Goal: Check status: Check status

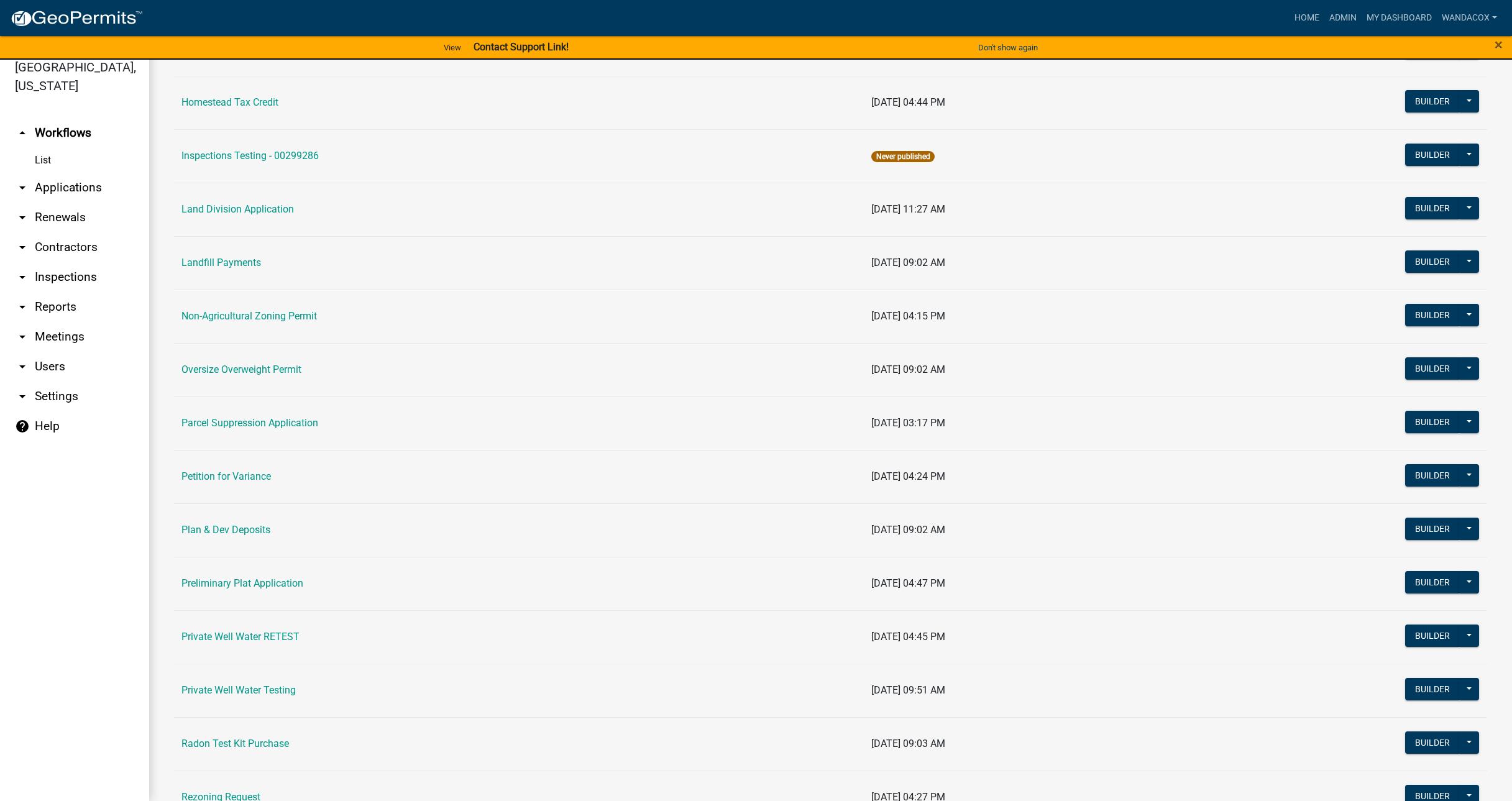
scroll to position [1010, 0]
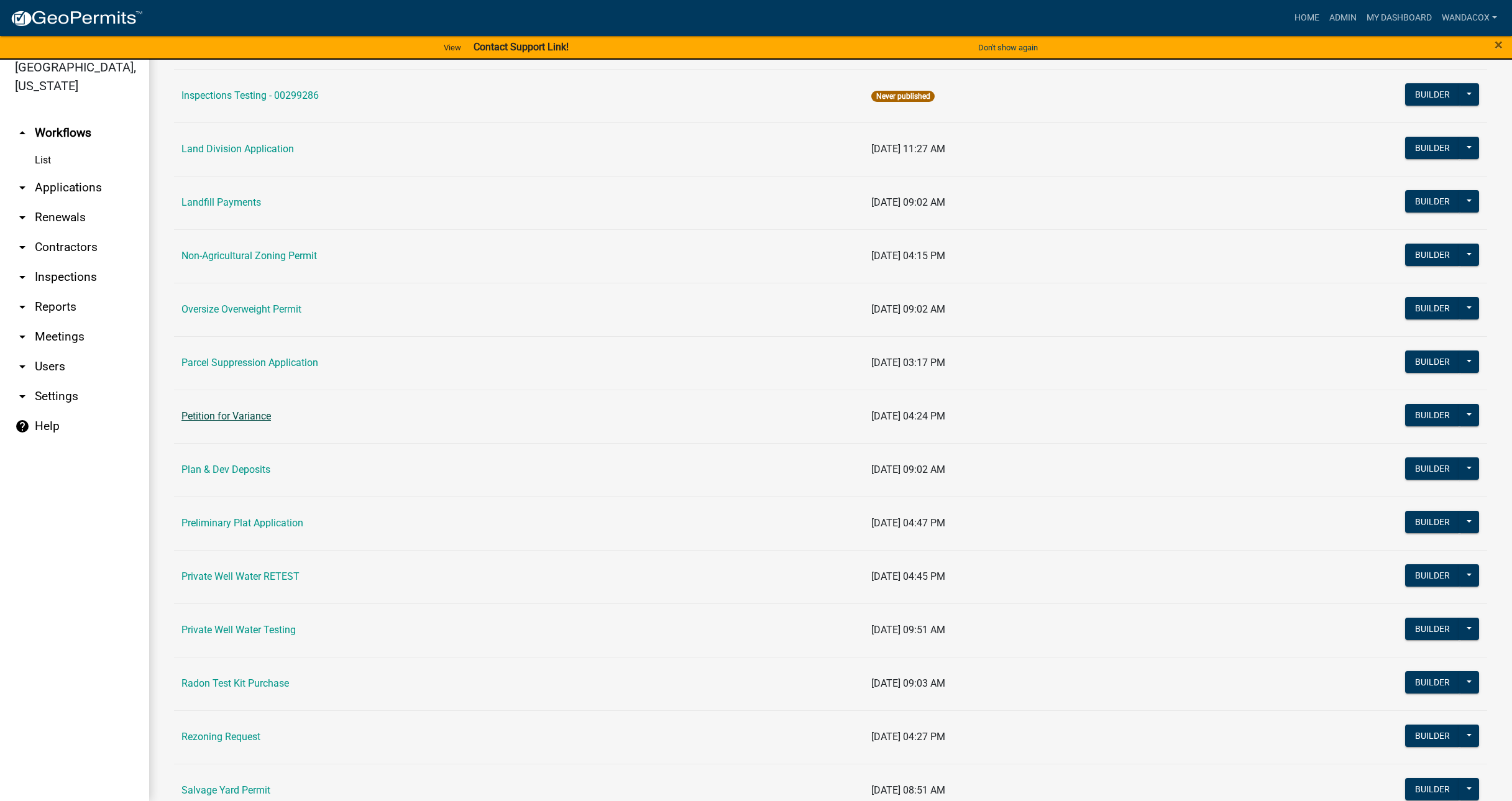
click at [220, 414] on link "Petition for Variance" at bounding box center [226, 416] width 89 height 12
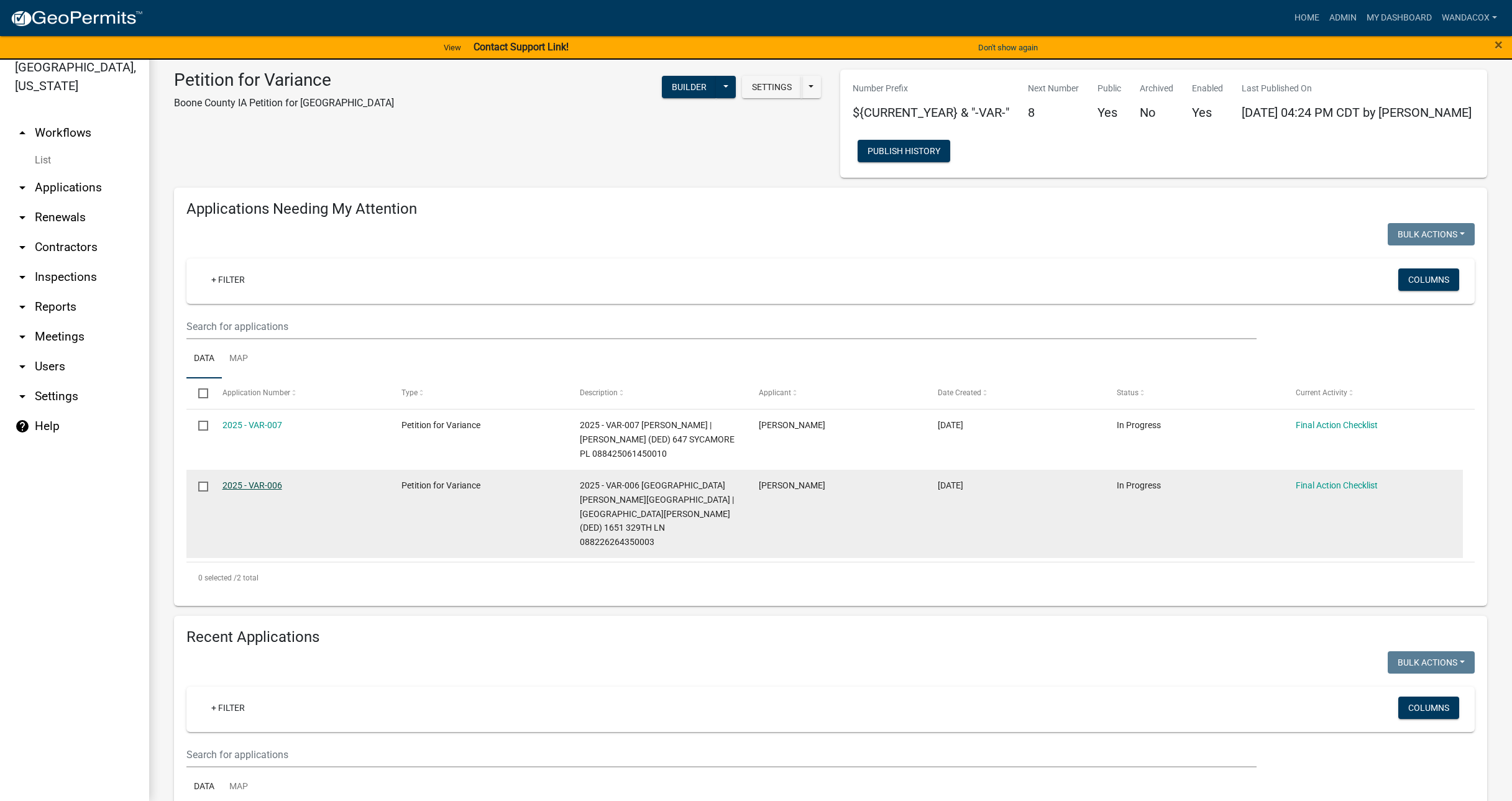
click at [257, 484] on link "2025 - VAR-006" at bounding box center [252, 486] width 60 height 10
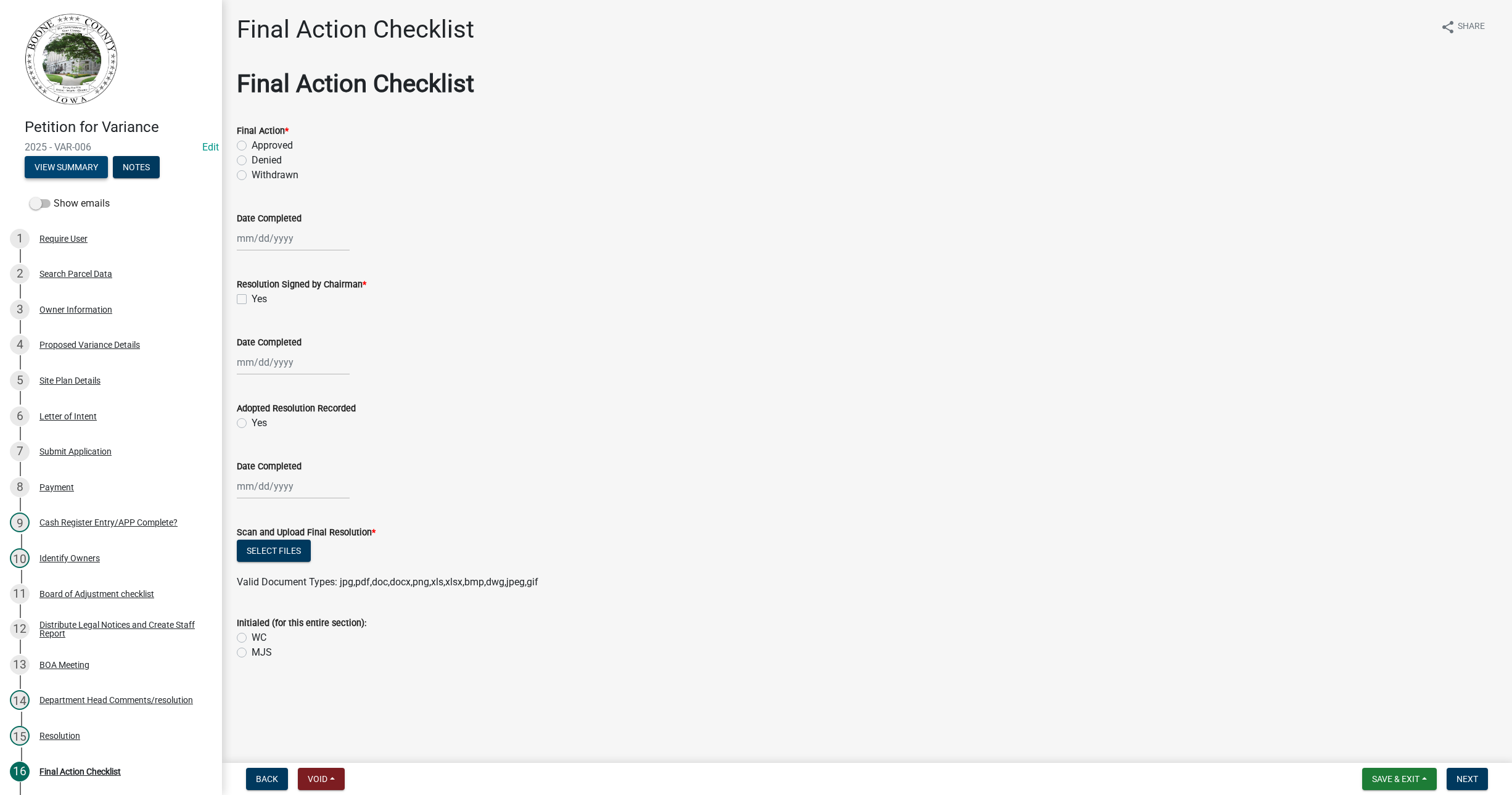
click at [81, 161] on button "View Summary" at bounding box center [66, 166] width 83 height 22
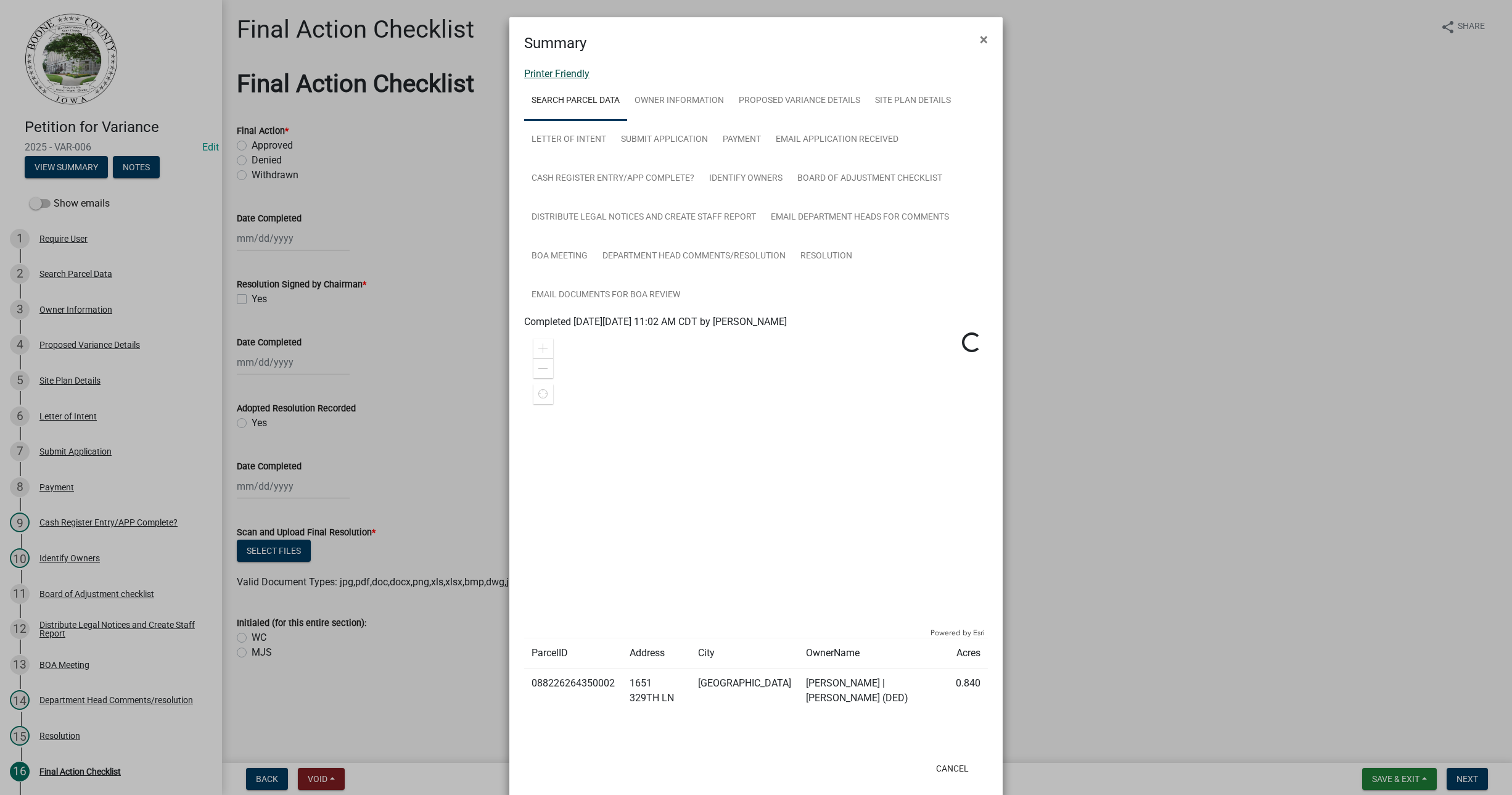
click at [545, 73] on link "Printer Friendly" at bounding box center [556, 73] width 66 height 11
click at [982, 37] on span "×" at bounding box center [984, 39] width 8 height 17
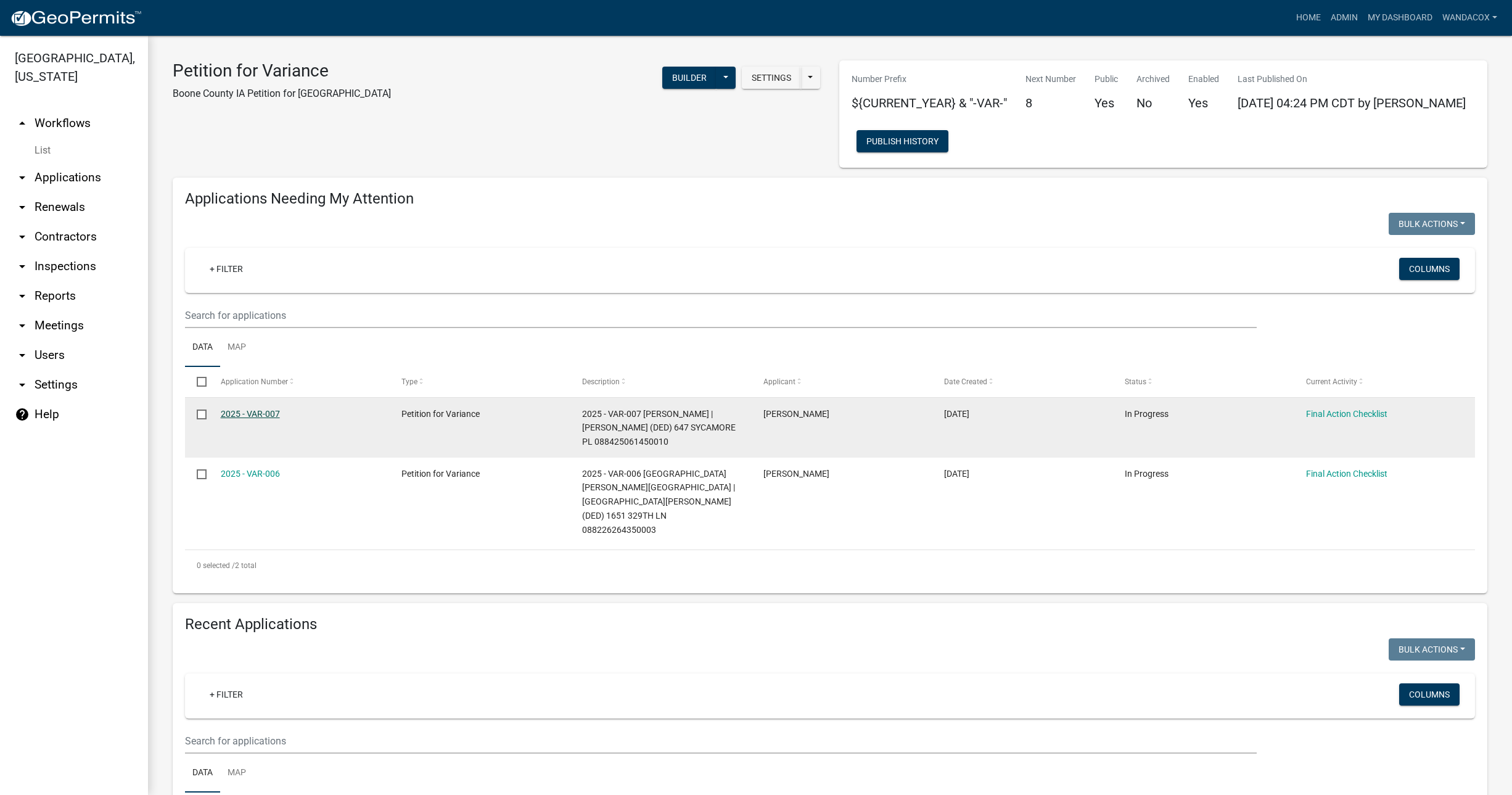
click at [250, 412] on link "2025 - VAR-007" at bounding box center [250, 413] width 59 height 10
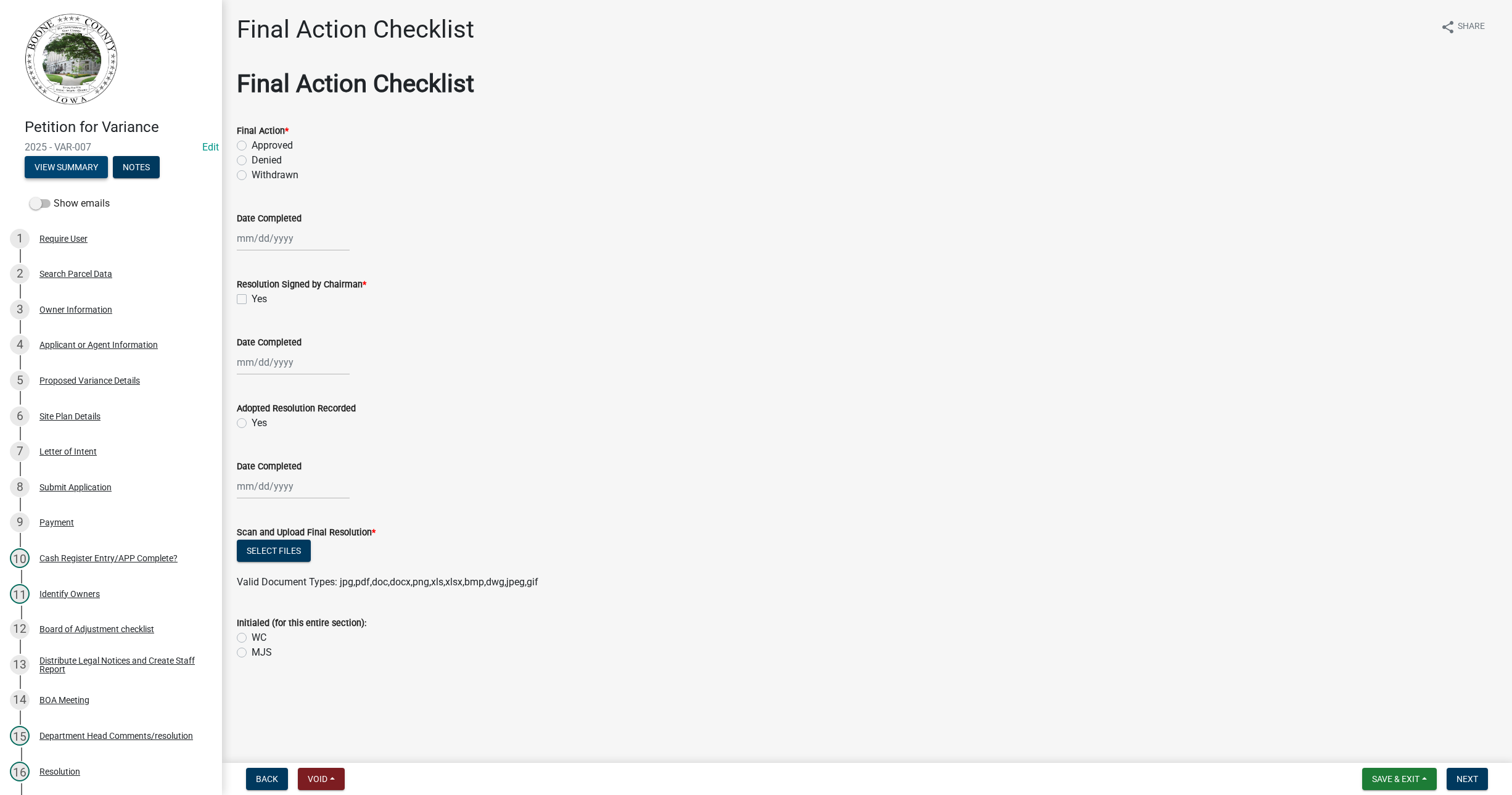
click at [52, 159] on button "View Summary" at bounding box center [66, 166] width 83 height 22
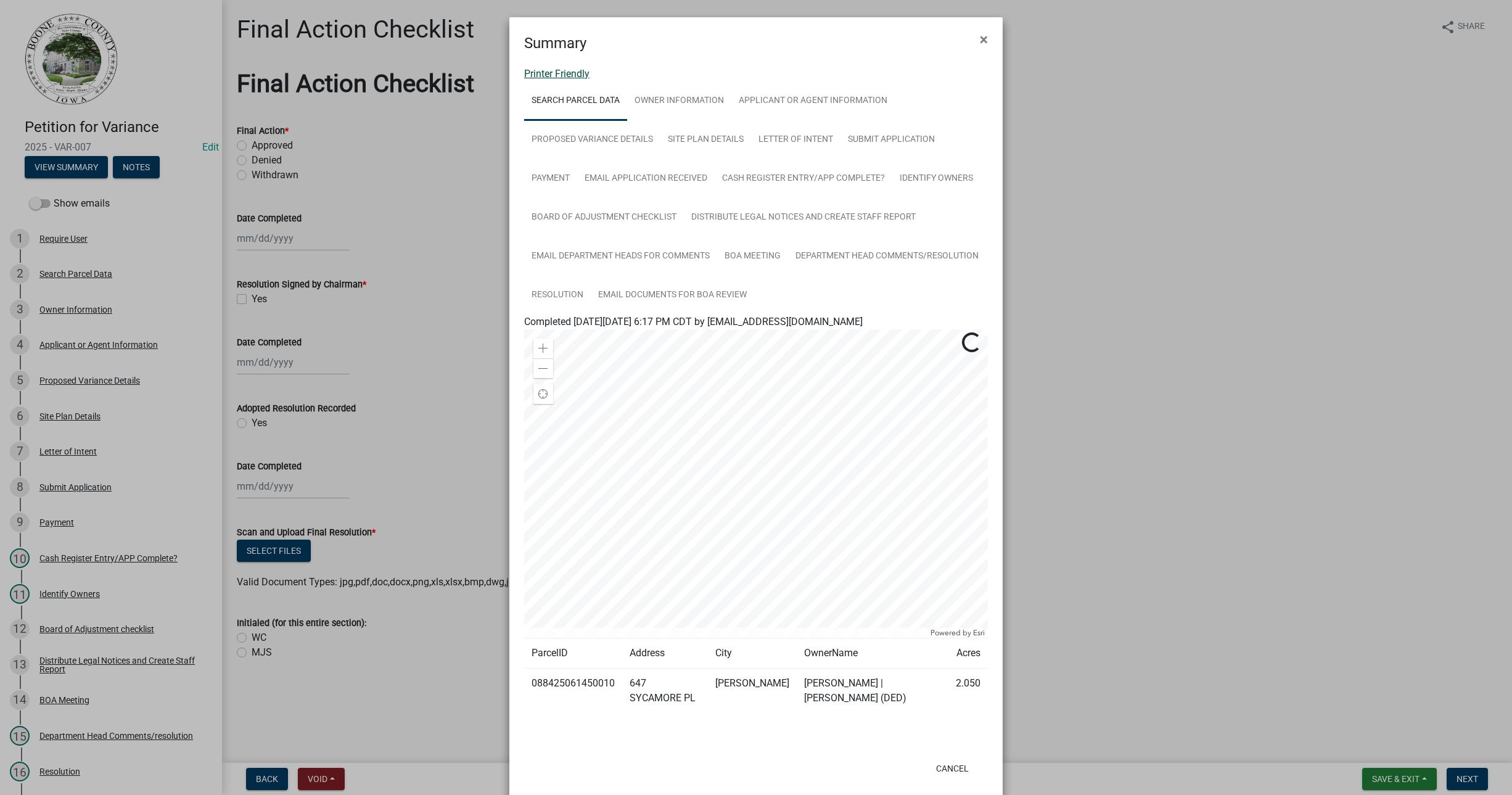
click at [549, 74] on link "Printer Friendly" at bounding box center [556, 73] width 66 height 11
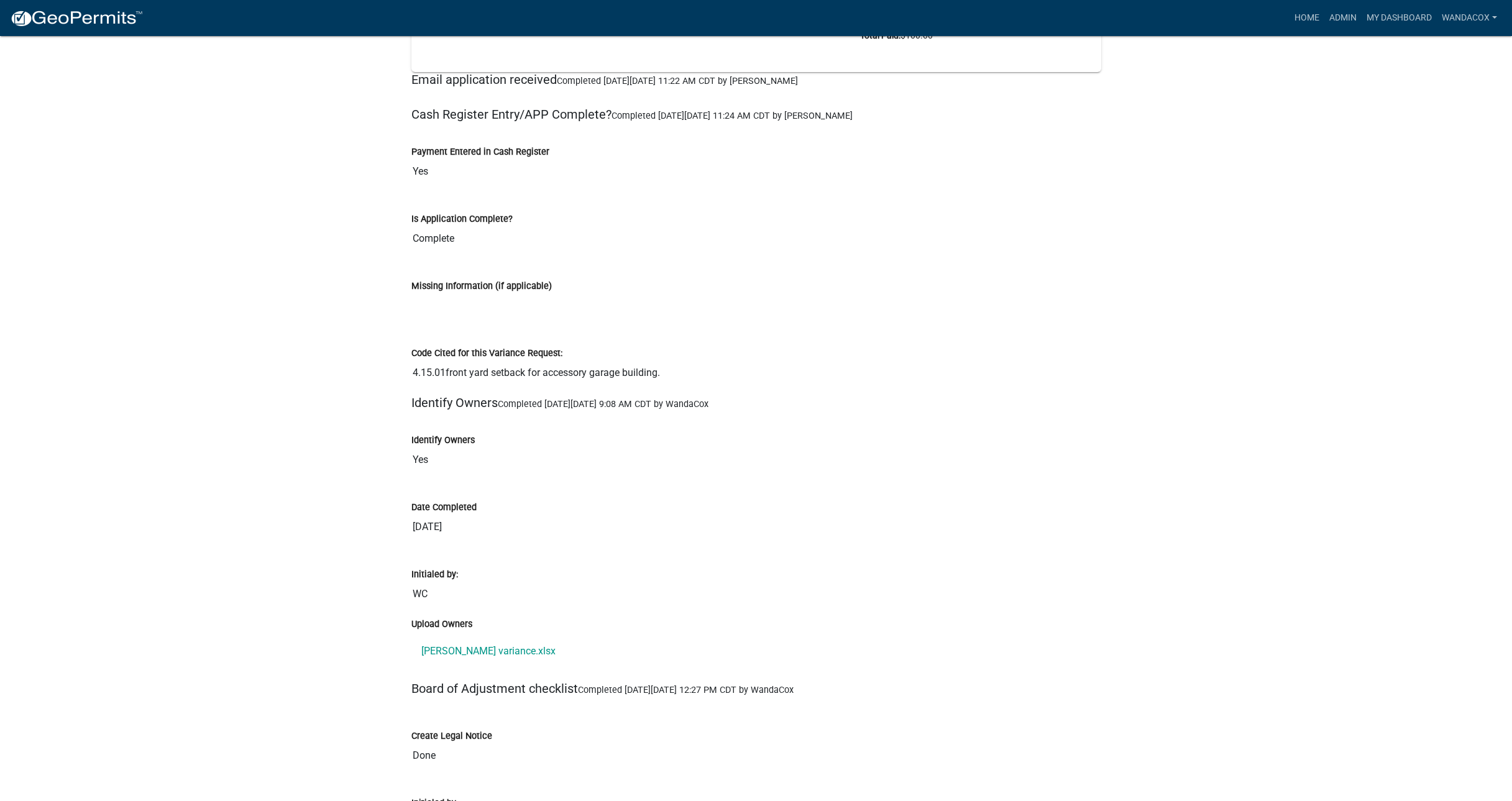
scroll to position [3495, 0]
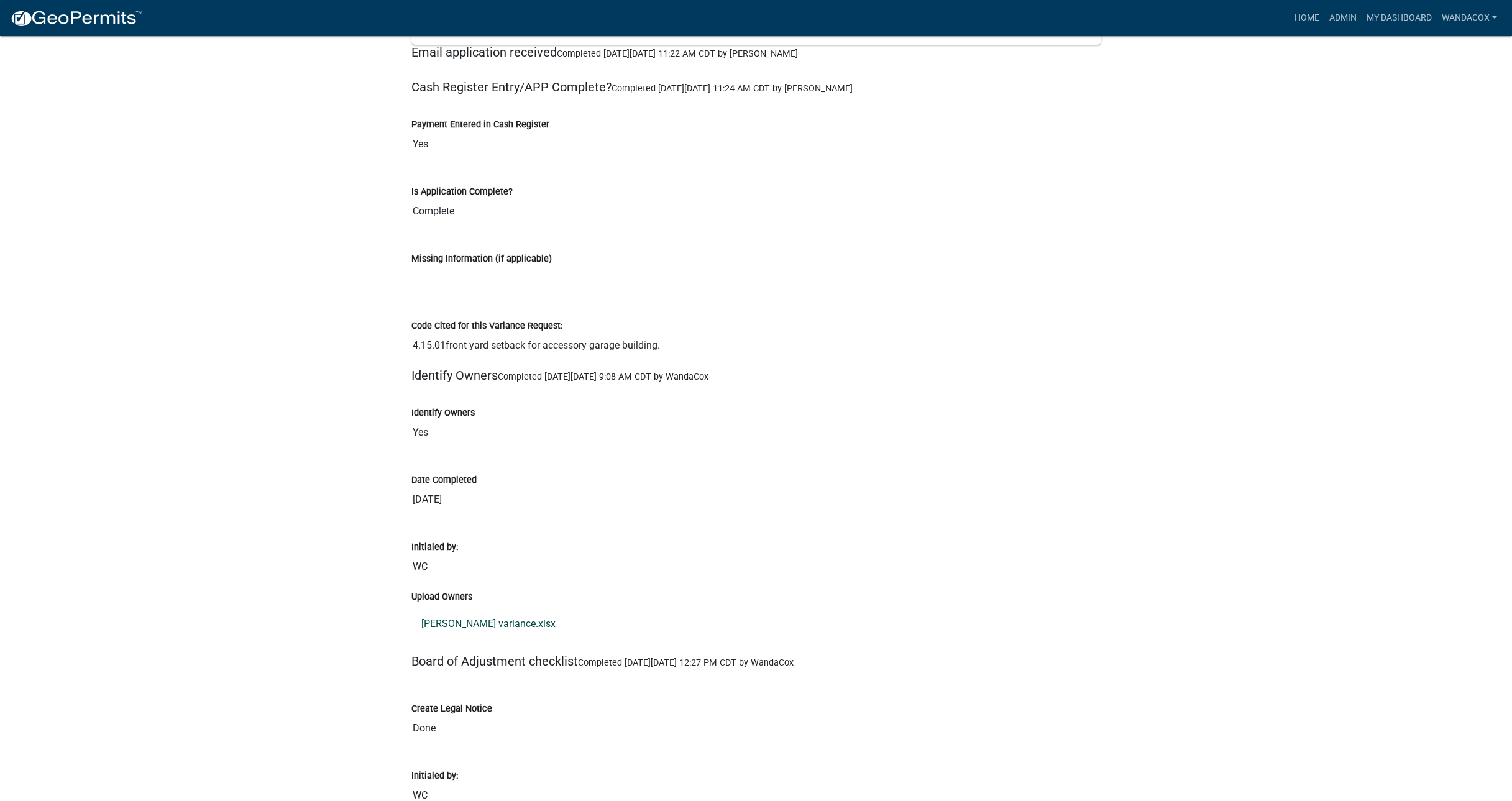
click at [453, 609] on link "[PERSON_NAME] variance.xlsx" at bounding box center [756, 623] width 690 height 30
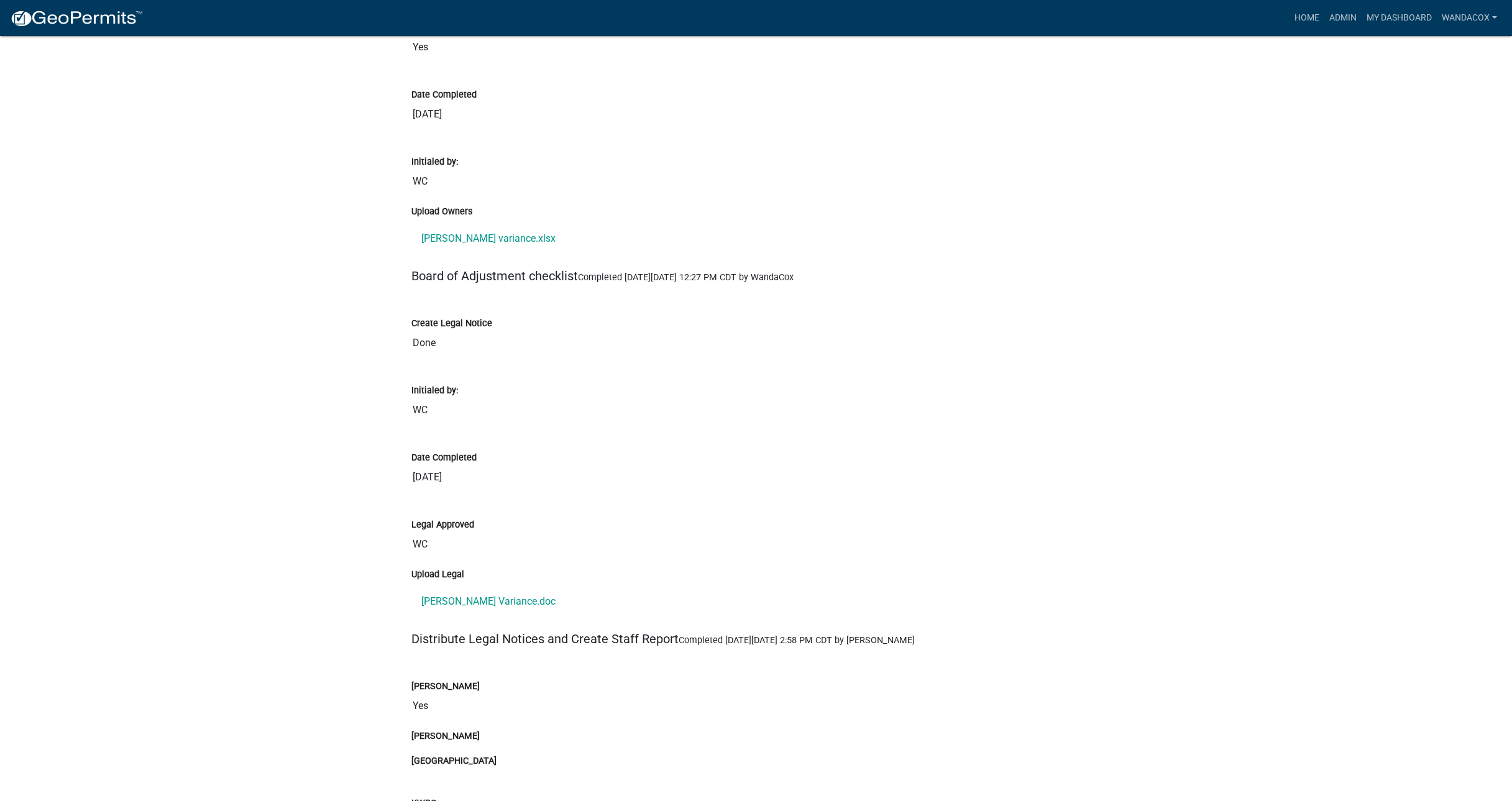
scroll to position [3884, 0]
click at [490, 584] on link "[PERSON_NAME] Variance.doc" at bounding box center [756, 598] width 690 height 30
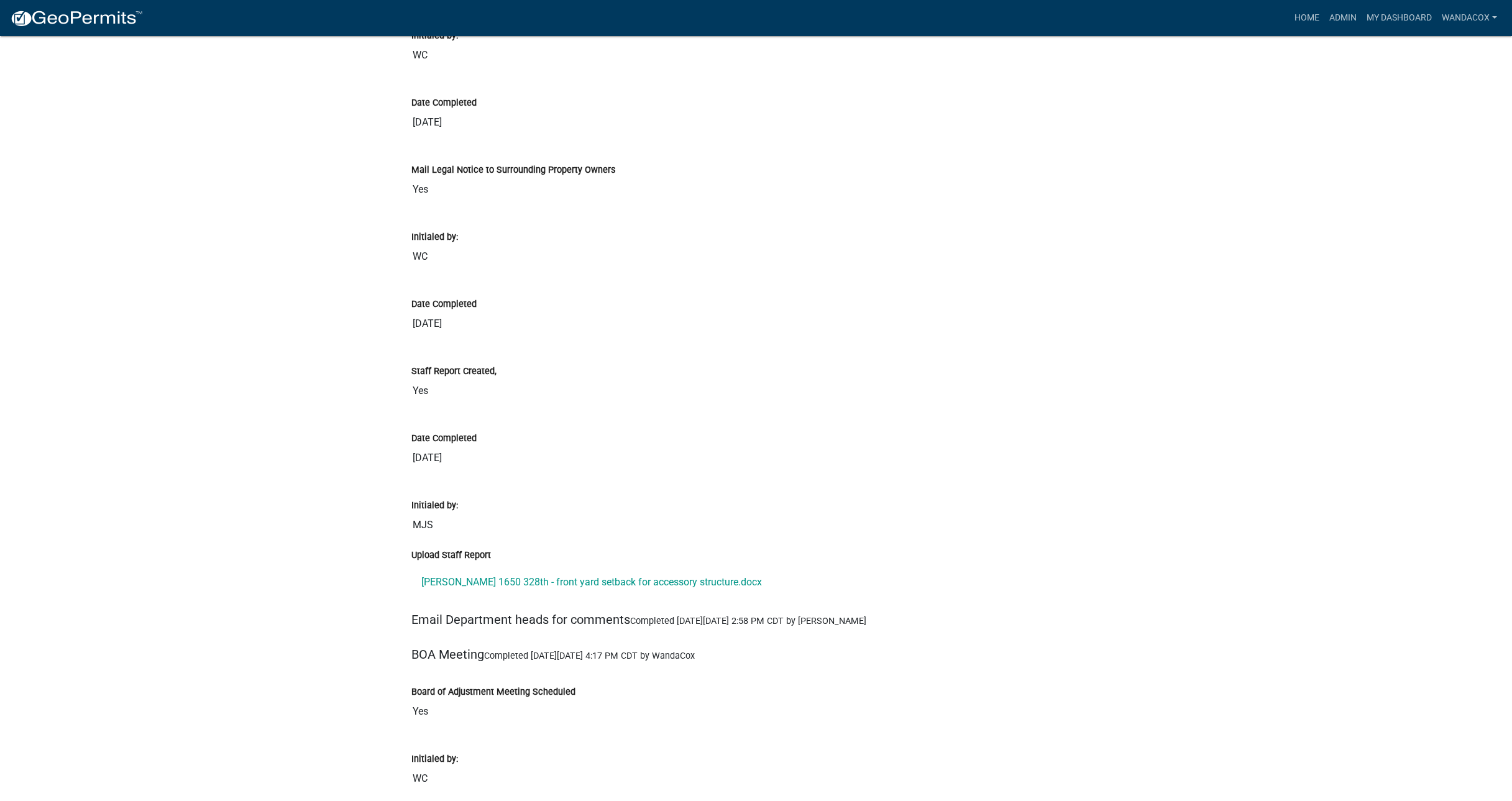
scroll to position [4739, 0]
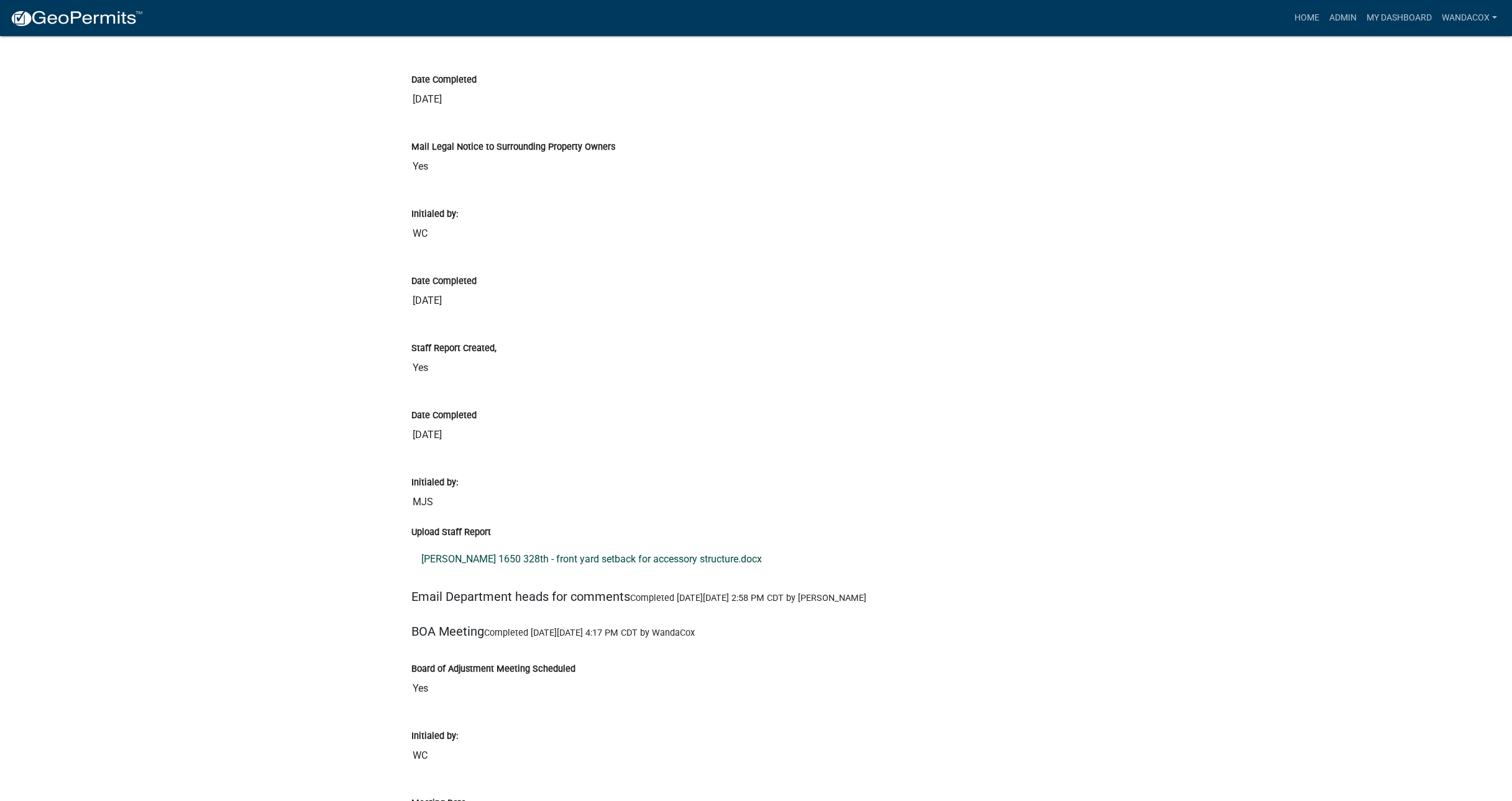
click at [538, 544] on link "[PERSON_NAME] 1650 328th - front yard setback for accessory structure.docx" at bounding box center [756, 559] width 690 height 30
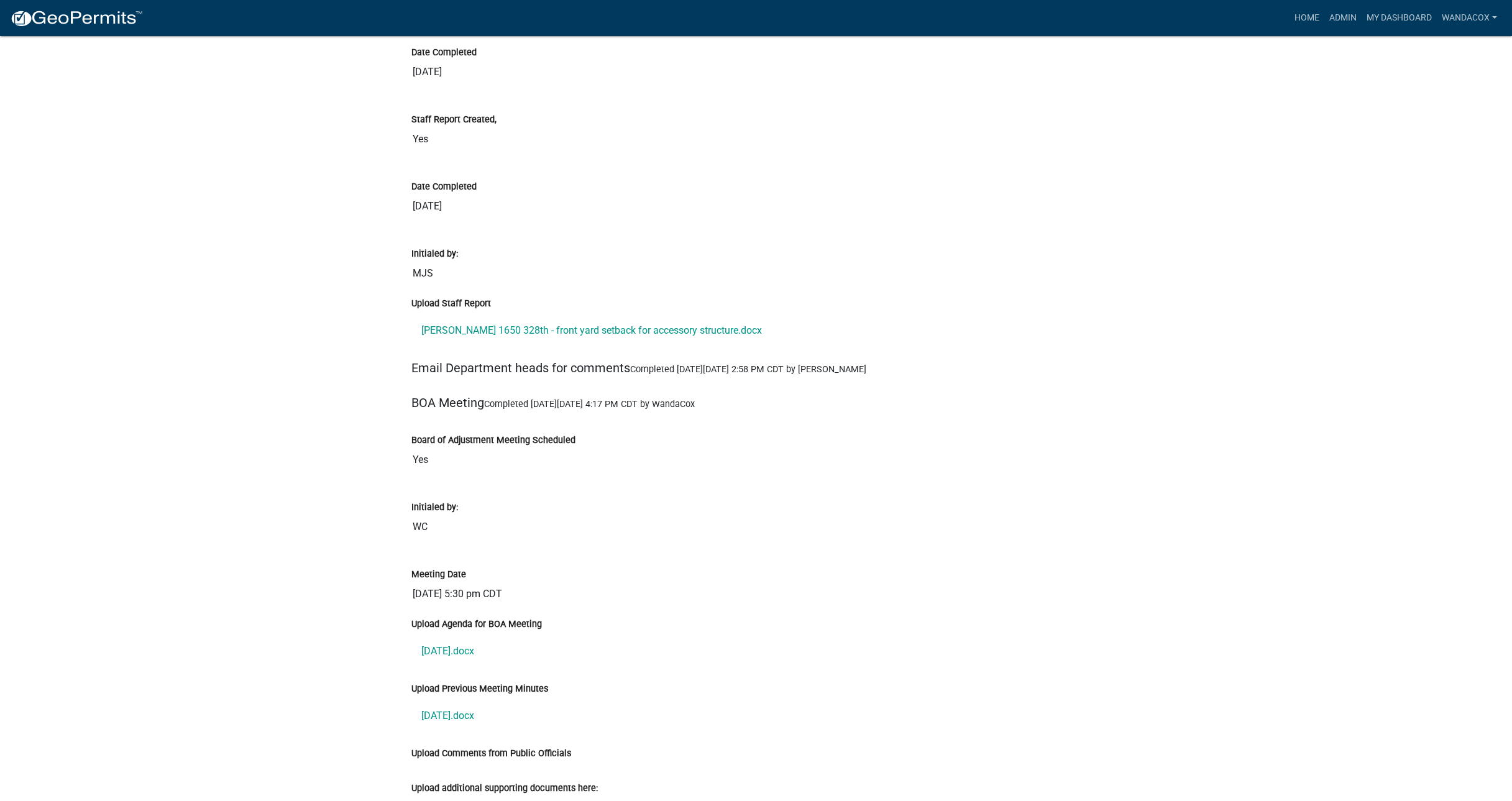
scroll to position [4971, 0]
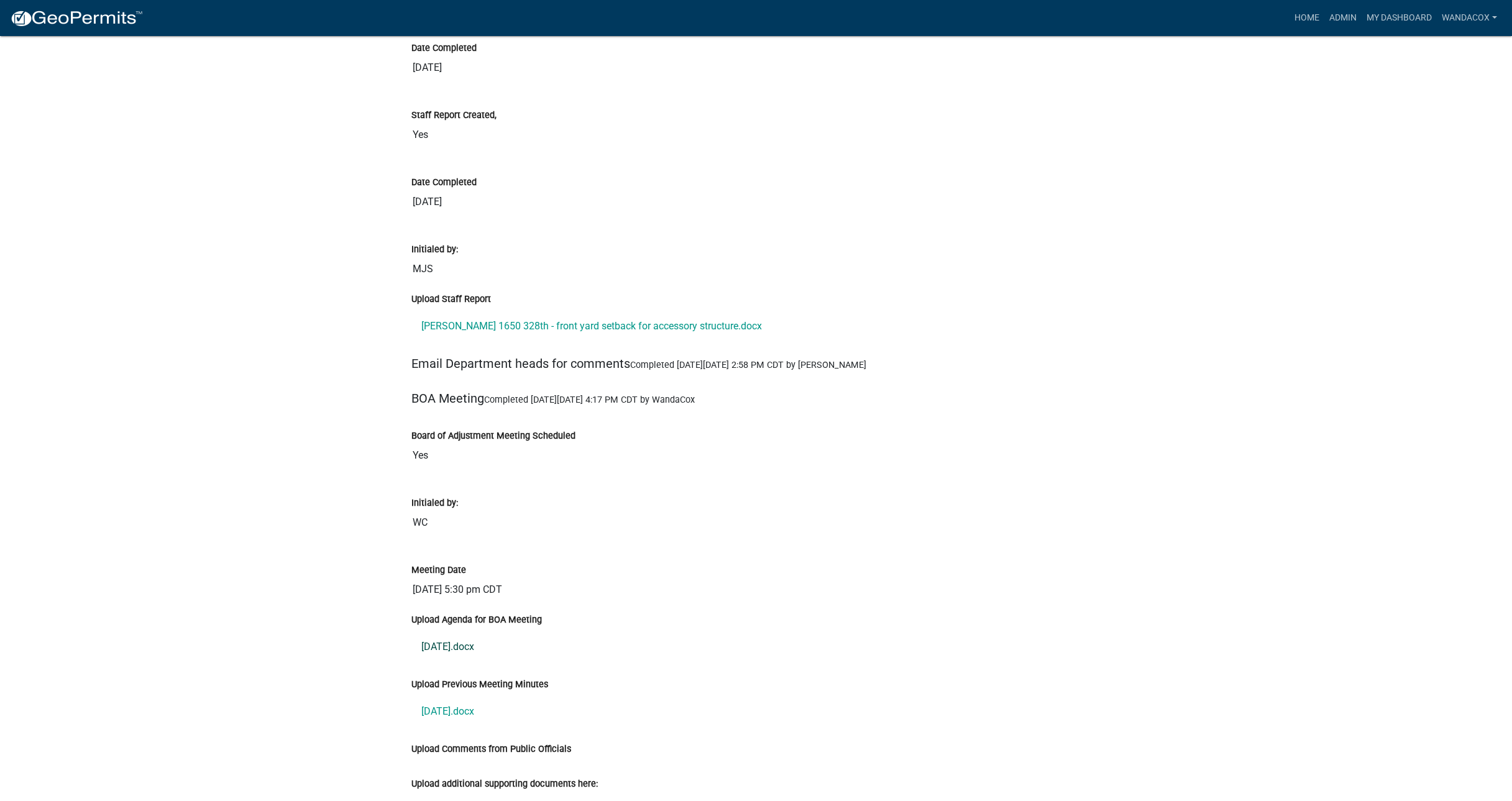
click at [482, 632] on link "[DATE].docx" at bounding box center [756, 646] width 690 height 30
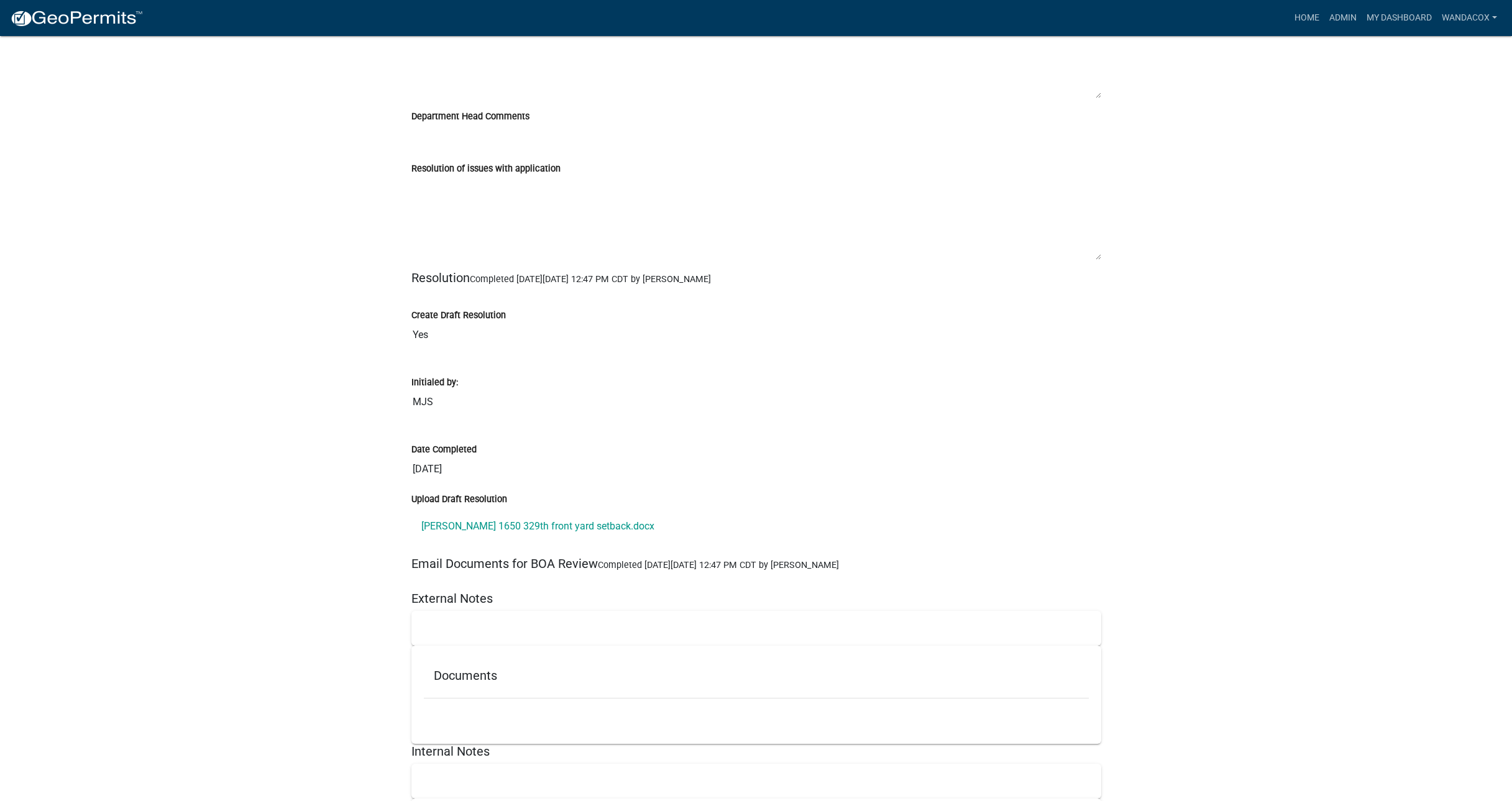
scroll to position [5826, 0]
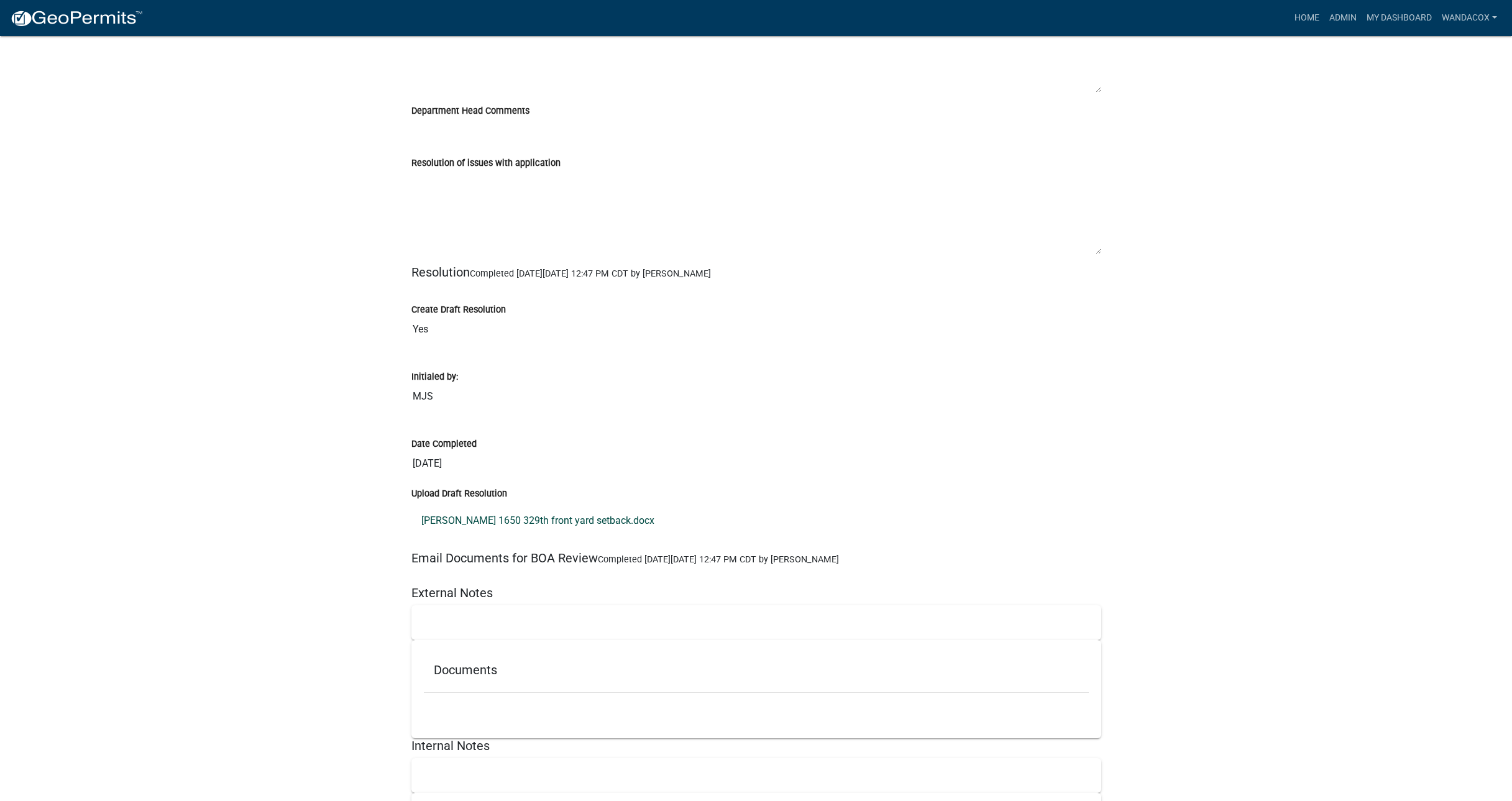
click at [494, 506] on link "[PERSON_NAME] 1650 329th front yard setback.docx" at bounding box center [756, 520] width 690 height 30
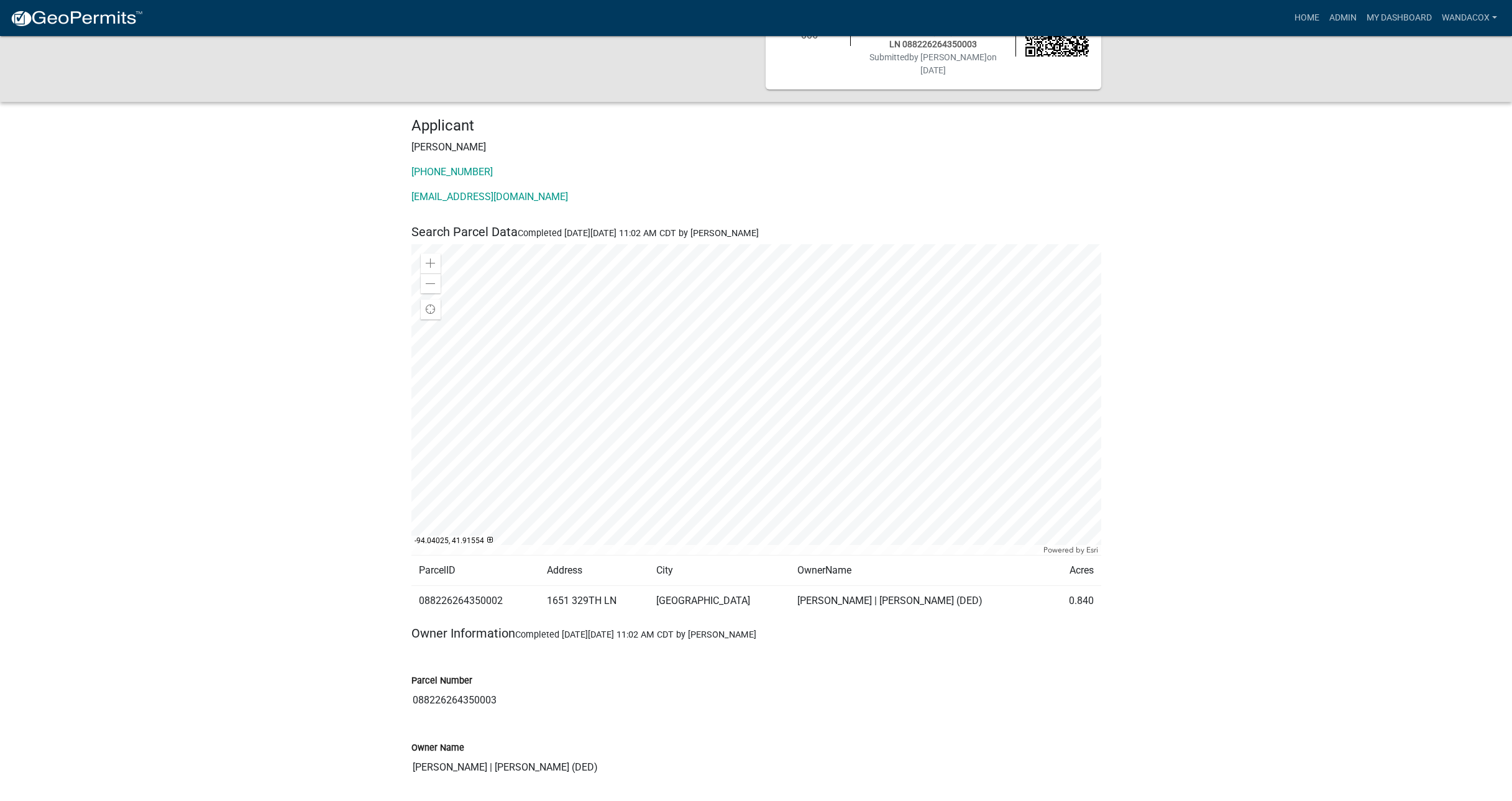
scroll to position [0, 0]
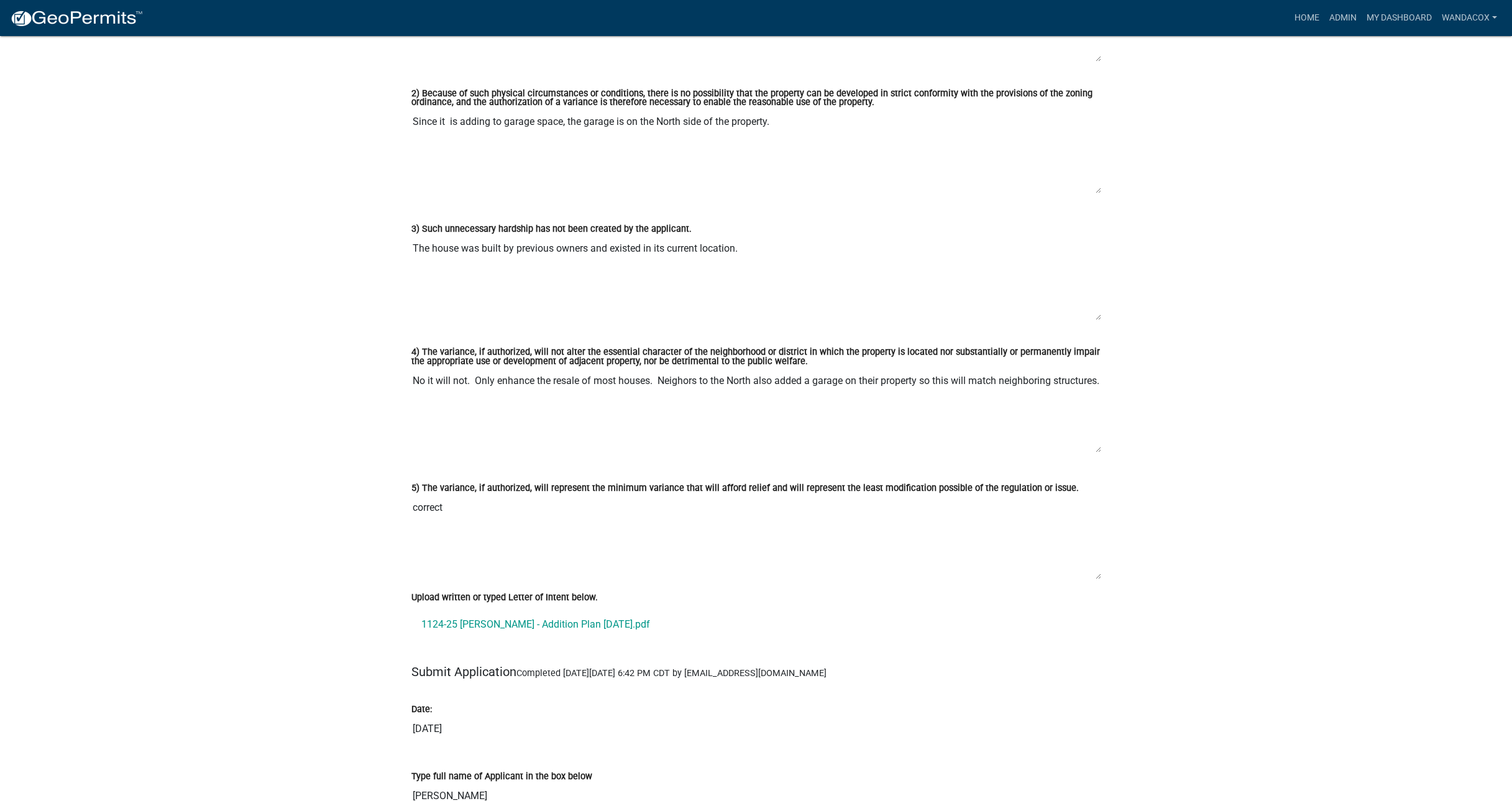
scroll to position [2486, 0]
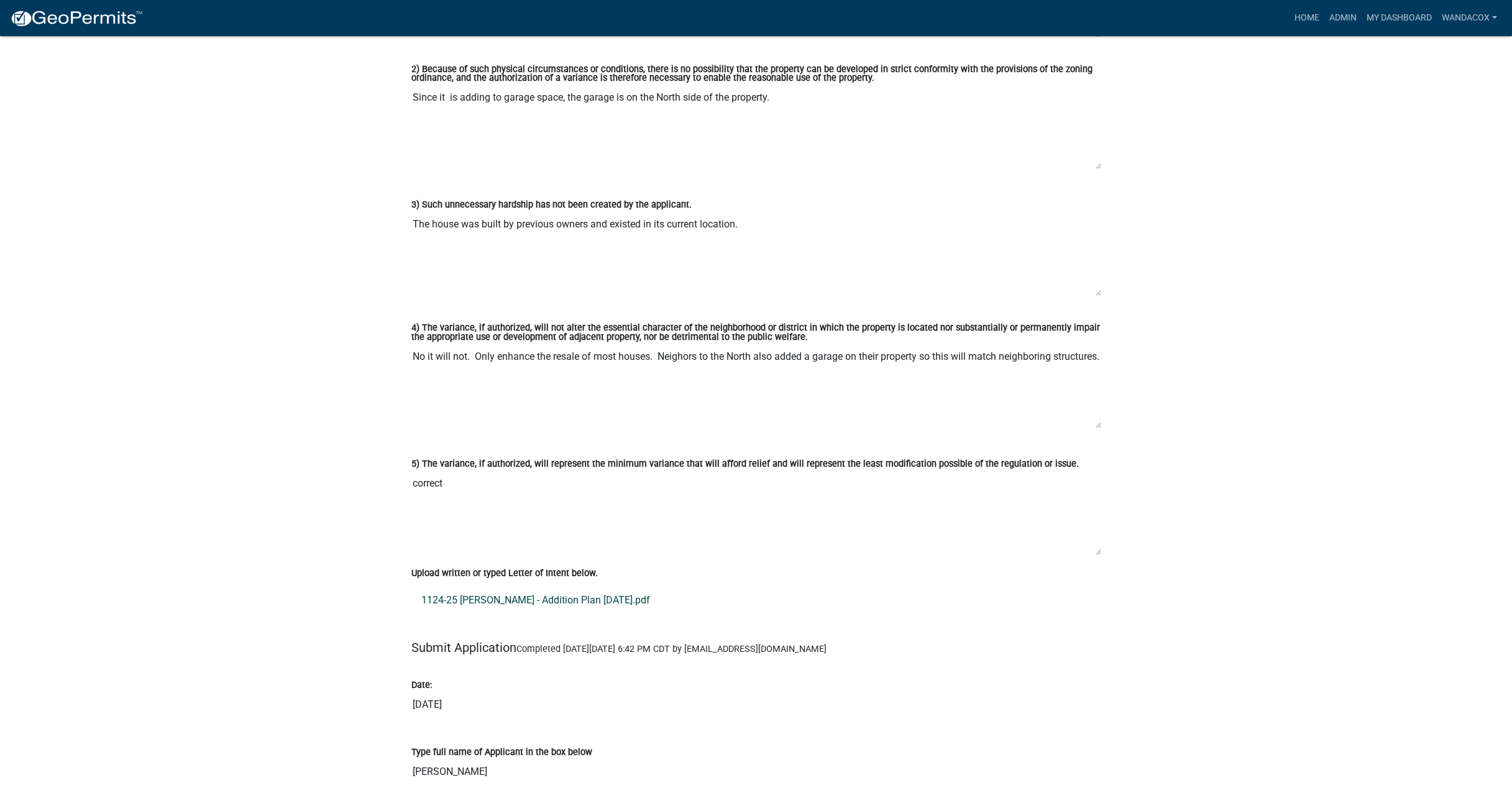
click at [516, 602] on link "1124-25 Schwind - Addition Plan 6-26-25.pdf" at bounding box center [756, 600] width 690 height 30
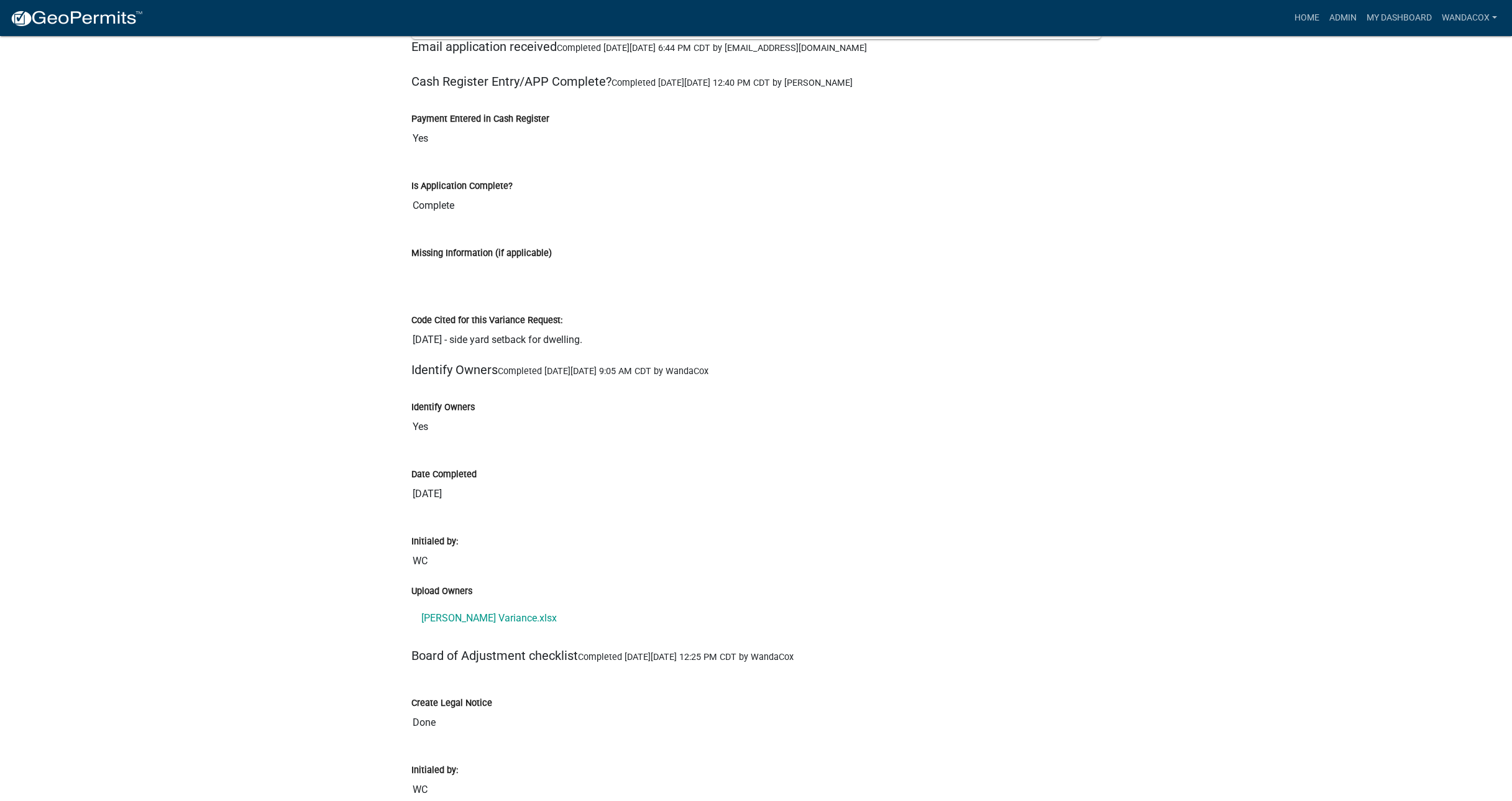
scroll to position [3806, 0]
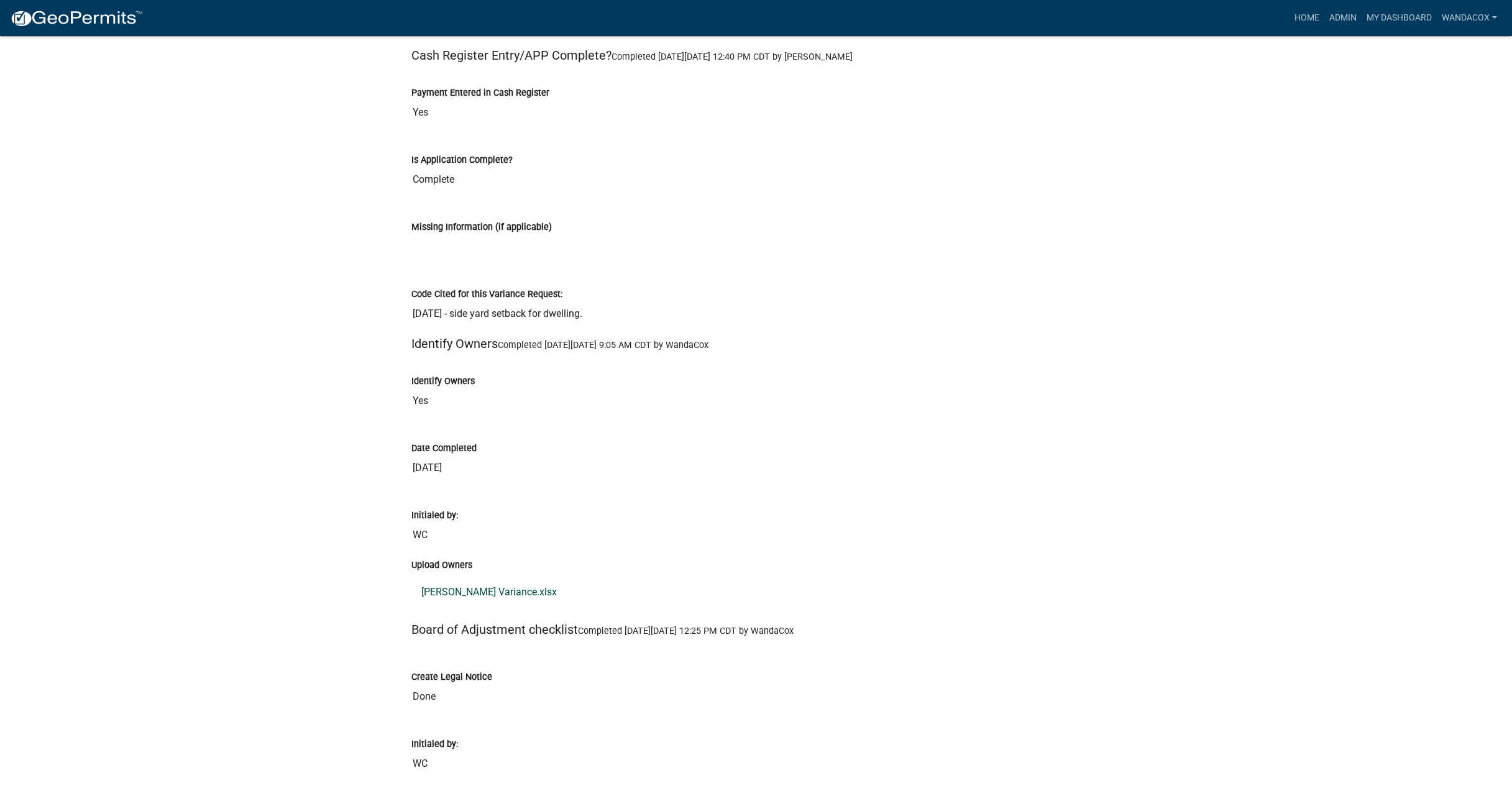
click at [458, 590] on link "Oostenink Variance.xlsx" at bounding box center [756, 591] width 690 height 30
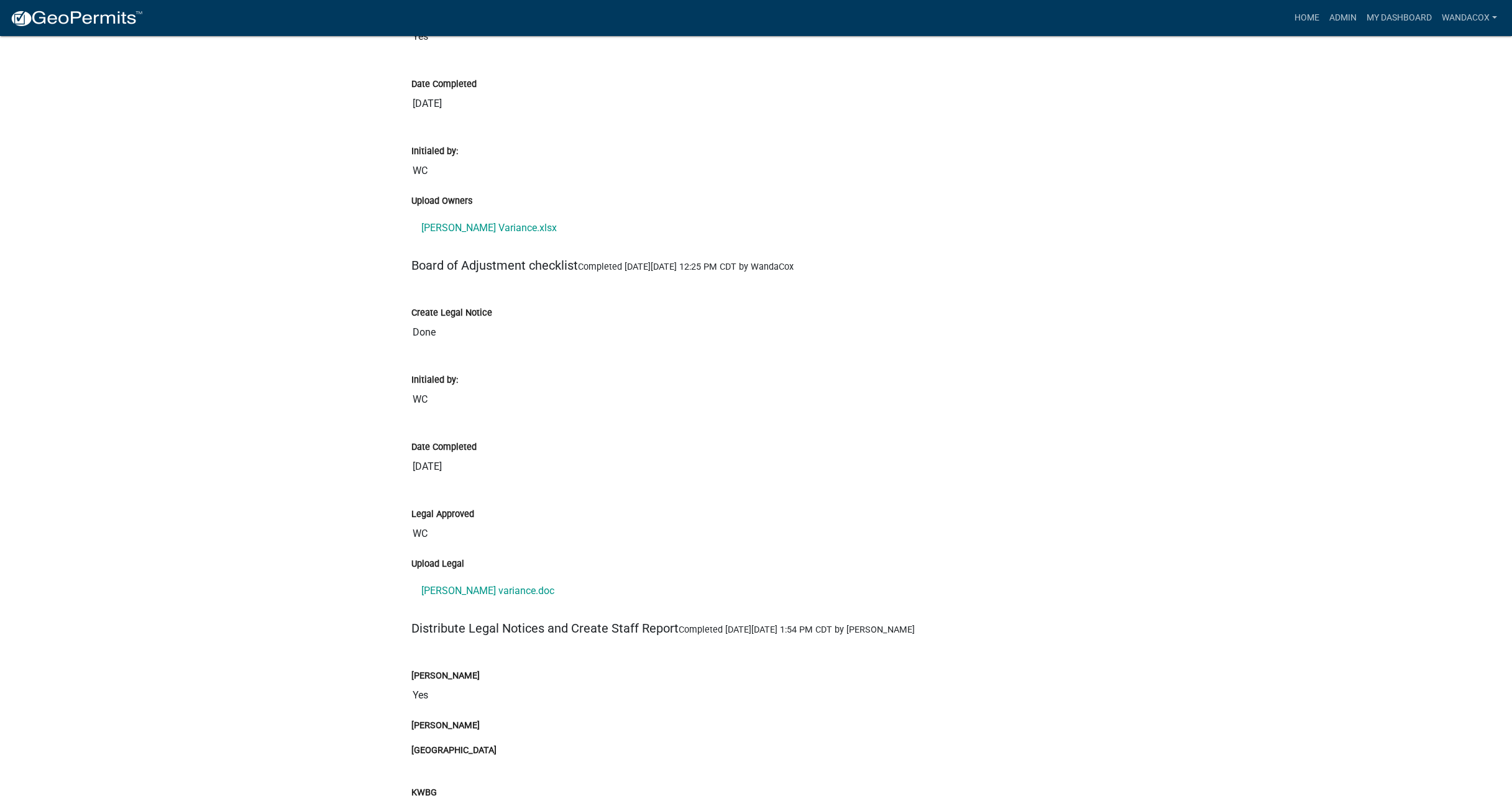
scroll to position [4194, 0]
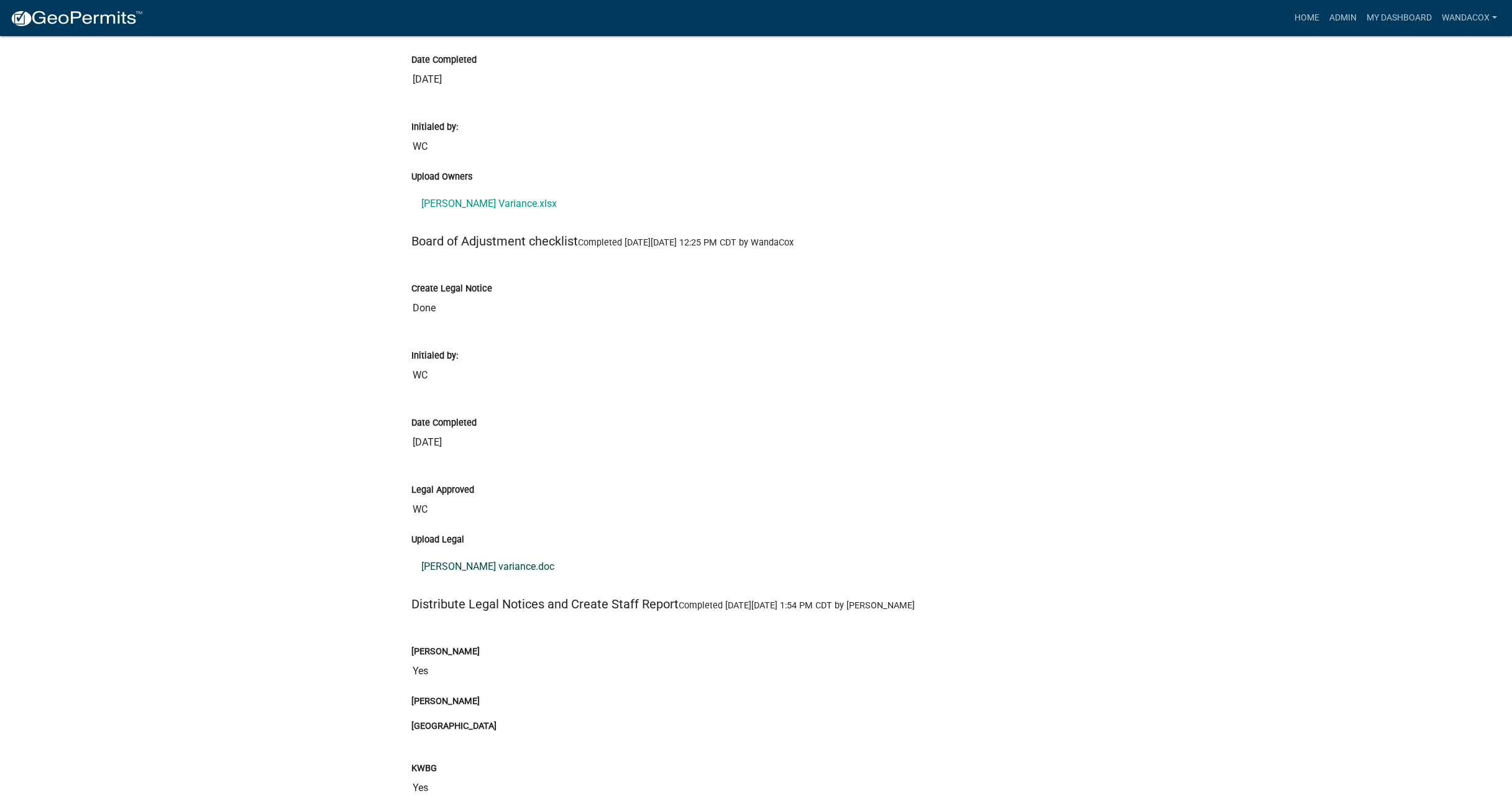
click at [476, 569] on link "Oostenink variance.doc" at bounding box center [756, 566] width 690 height 30
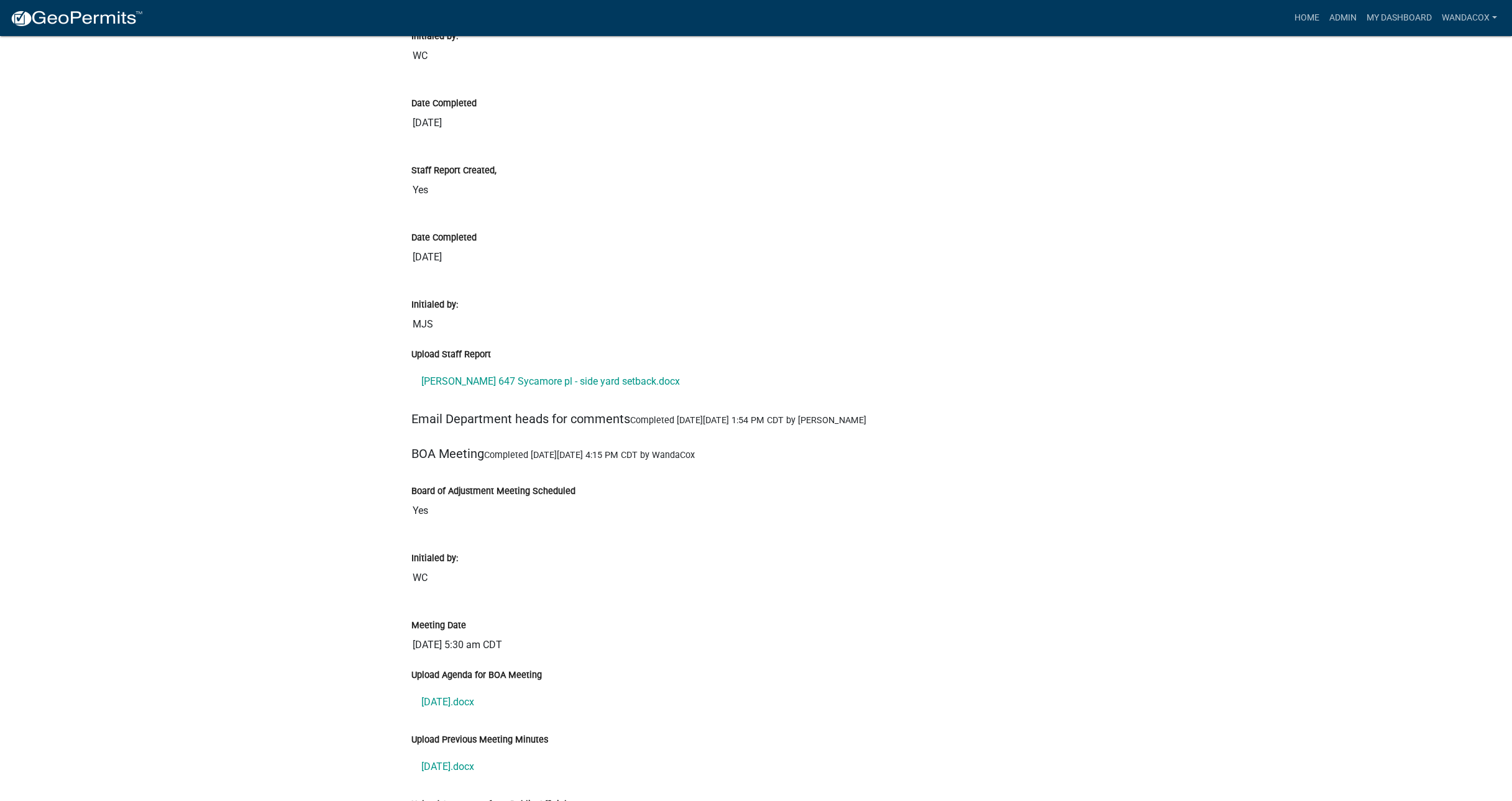
scroll to position [5204, 0]
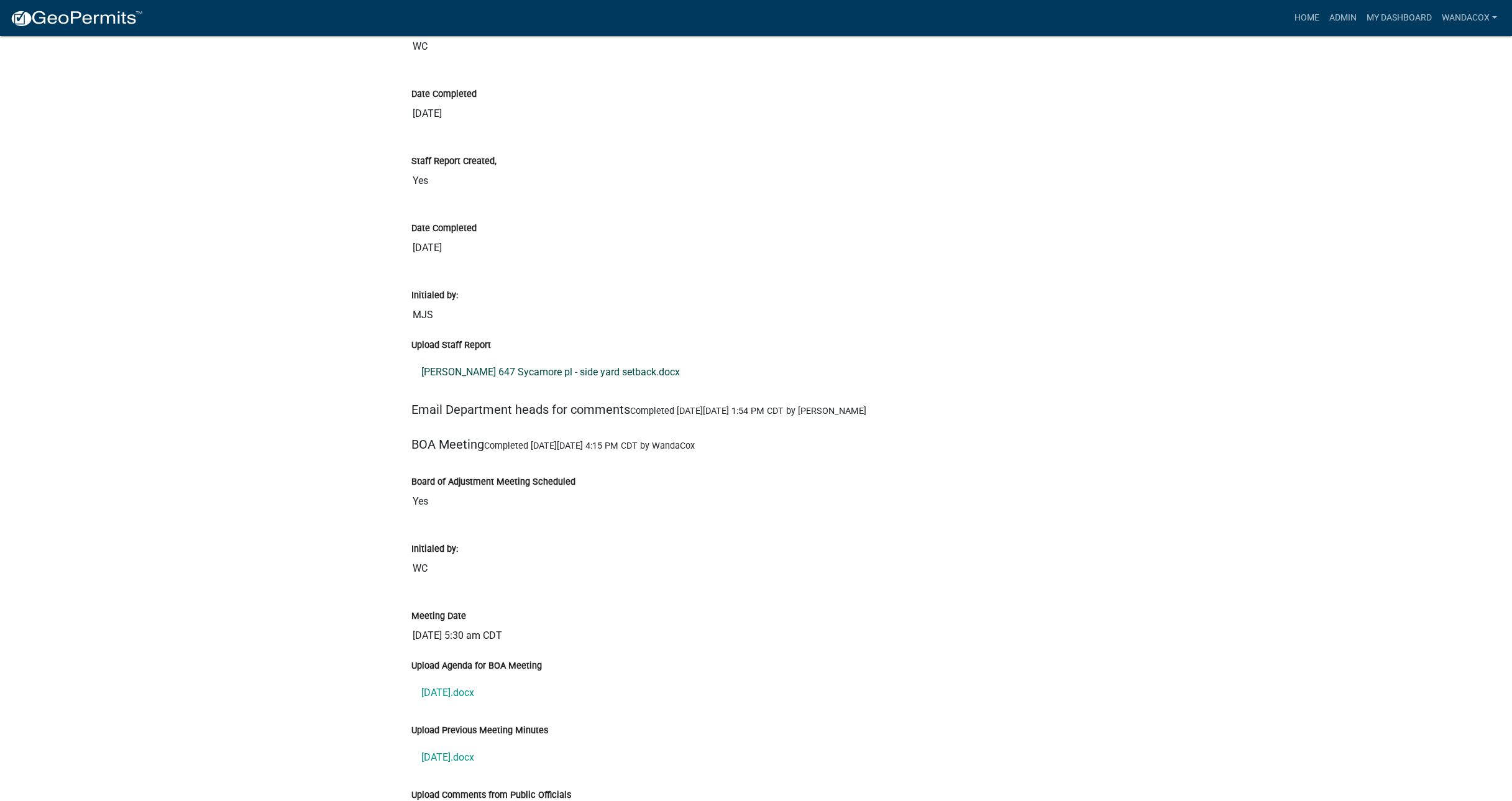
click at [594, 377] on link "Oostenink 647 Sycamore pl - side yard setback.docx" at bounding box center [756, 372] width 690 height 30
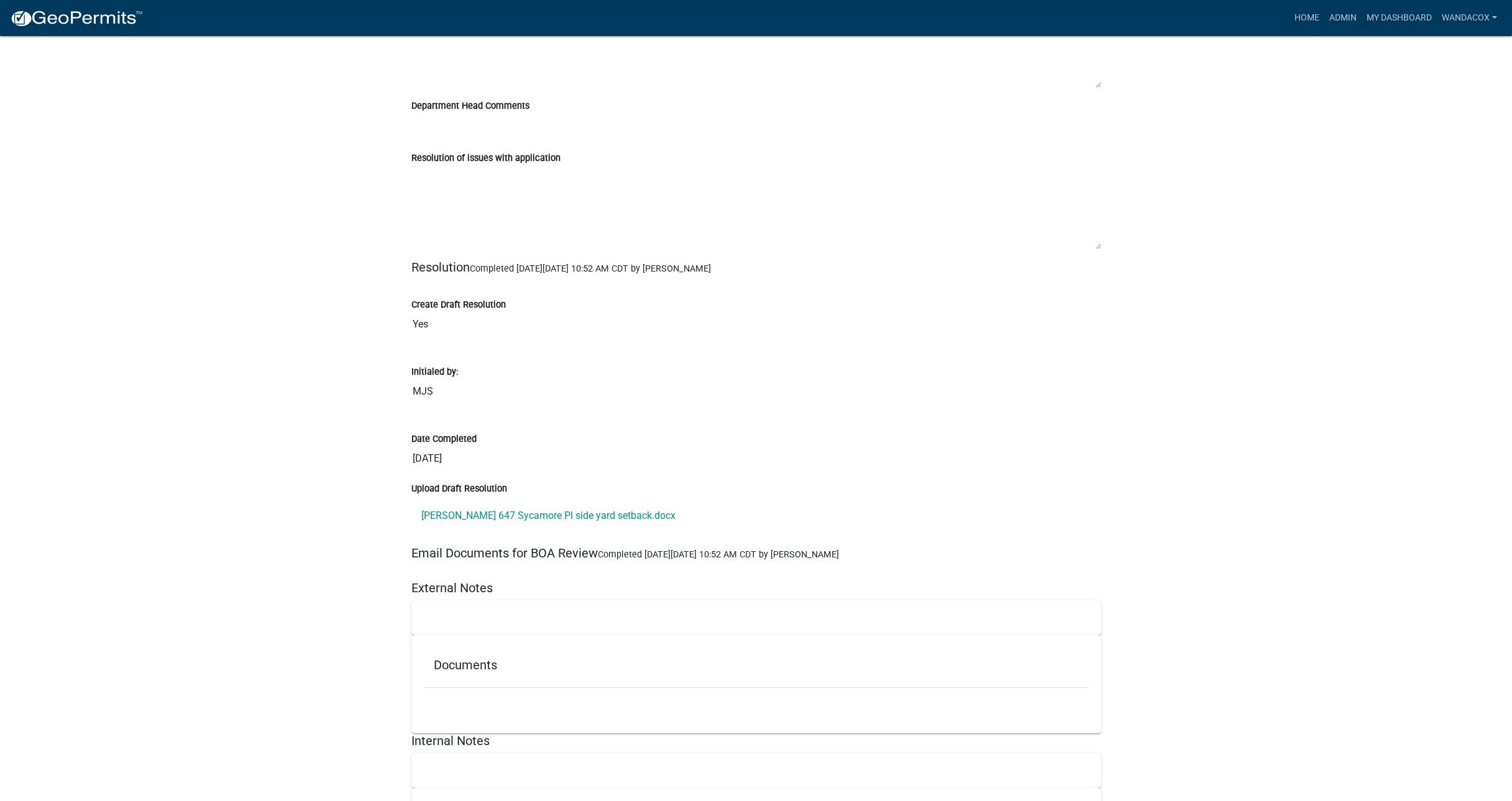
scroll to position [6137, 0]
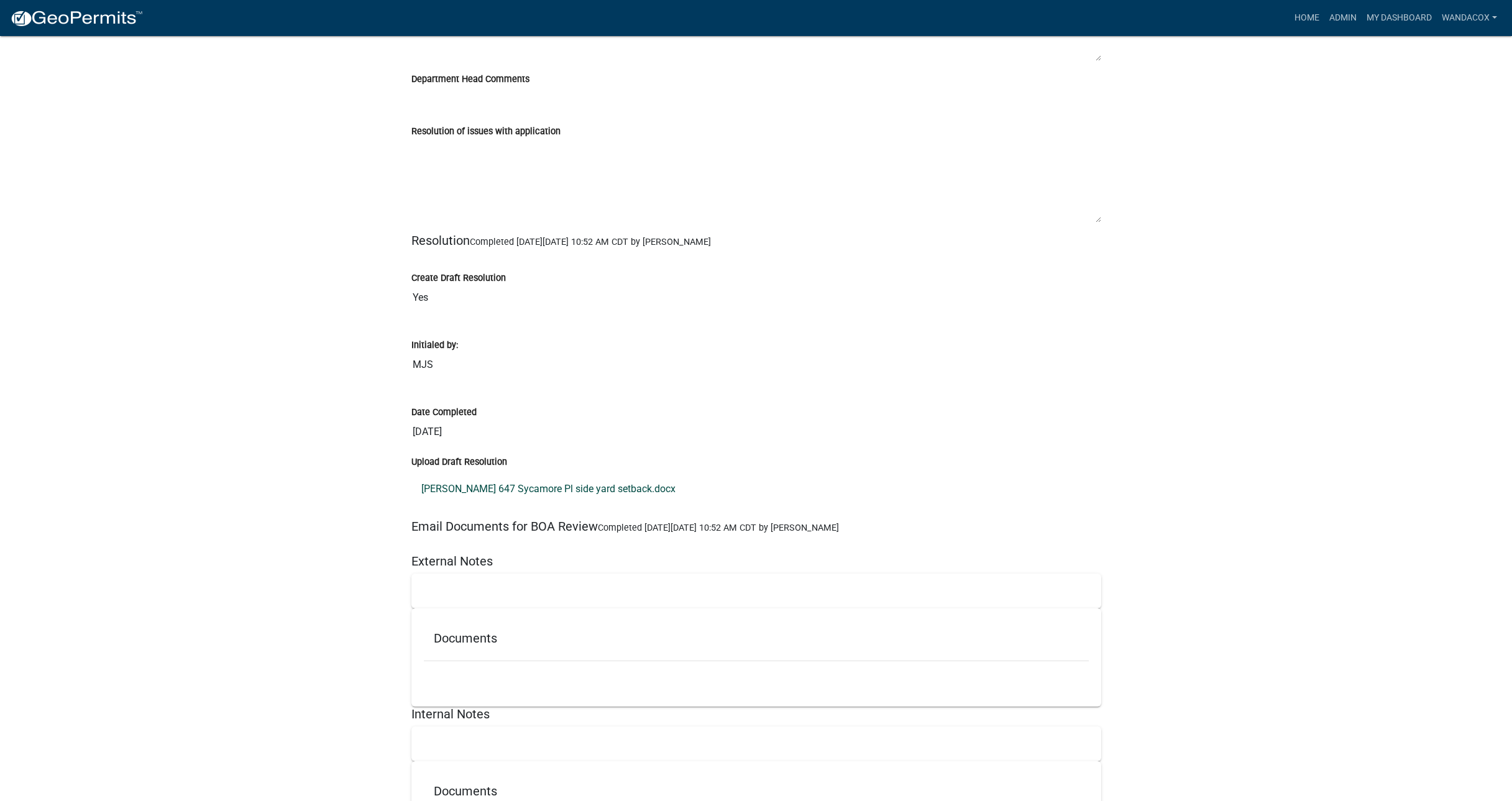
click at [535, 490] on link "Oostenink 647 Sycamore Pl side yard setback.docx" at bounding box center [756, 488] width 690 height 30
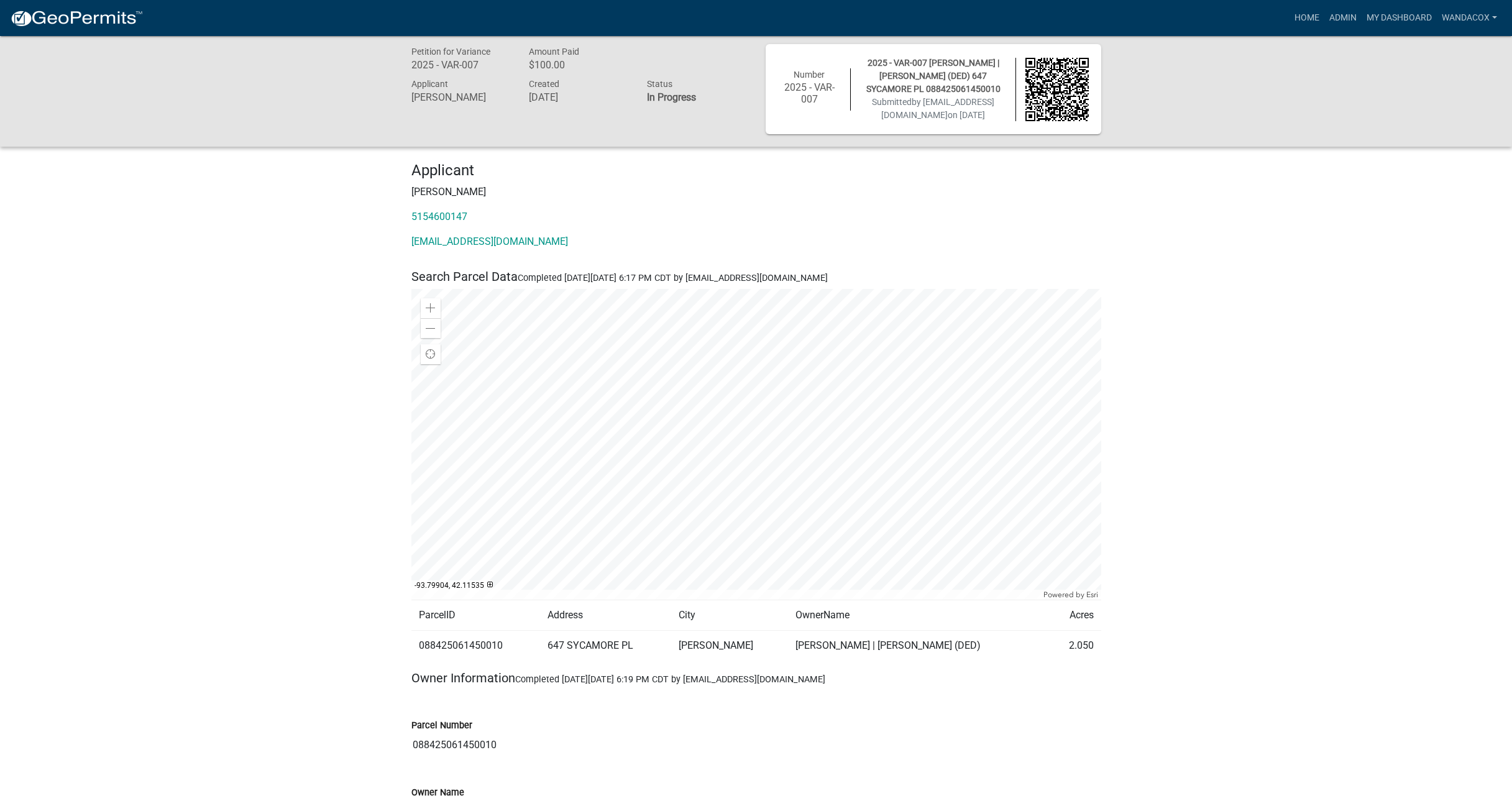
scroll to position [0, 0]
